Goal: Task Accomplishment & Management: Complete application form

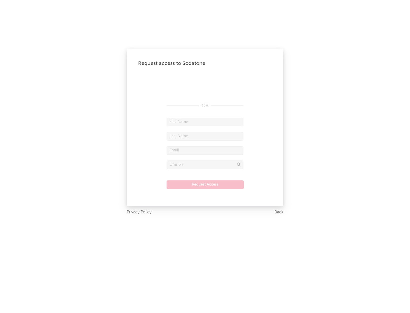
click at [205, 122] on input "text" at bounding box center [204, 122] width 77 height 9
type input "[PERSON_NAME]"
click at [205, 136] on input "text" at bounding box center [204, 136] width 77 height 9
type input "[PERSON_NAME]"
click at [205, 150] on input "text" at bounding box center [204, 150] width 77 height 9
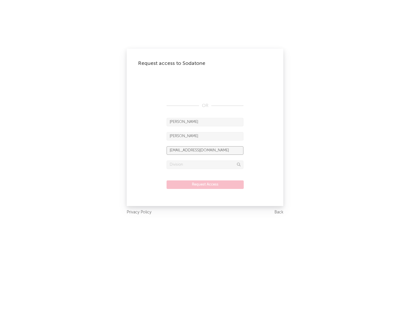
type input "[EMAIL_ADDRESS][DOMAIN_NAME]"
click at [205, 164] on input "text" at bounding box center [204, 164] width 77 height 9
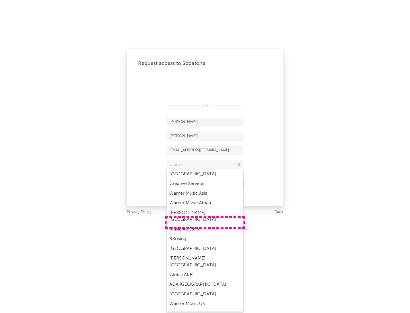
click at [205, 225] on div "Music All Stars" at bounding box center [204, 230] width 77 height 10
type input "Music All Stars"
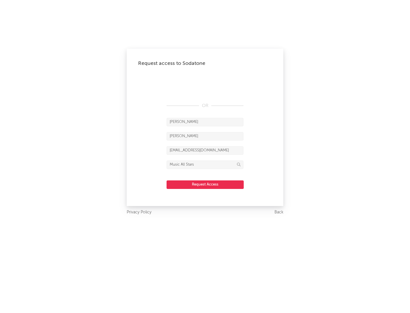
click at [205, 184] on button "Request Access" at bounding box center [204, 184] width 77 height 9
